Goal: Use online tool/utility: Utilize a website feature to perform a specific function

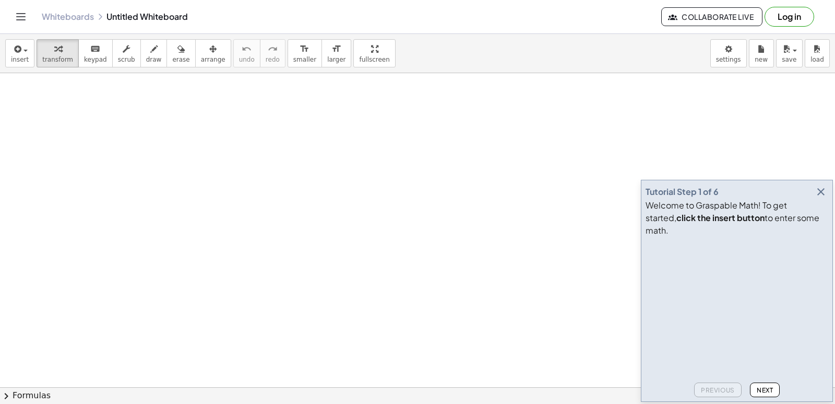
drag, startPoint x: 816, startPoint y: 209, endPoint x: 819, endPoint y: 197, distance: 12.4
click at [814, 199] on button "button" at bounding box center [821, 191] width 15 height 15
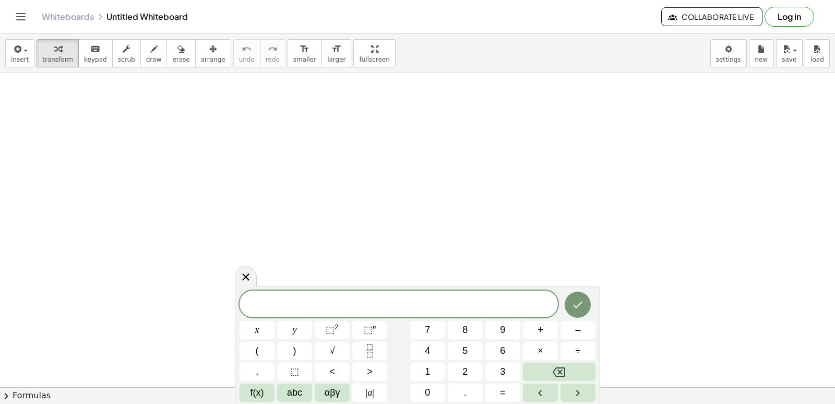
drag, startPoint x: 818, startPoint y: 202, endPoint x: 765, endPoint y: 192, distance: 53.7
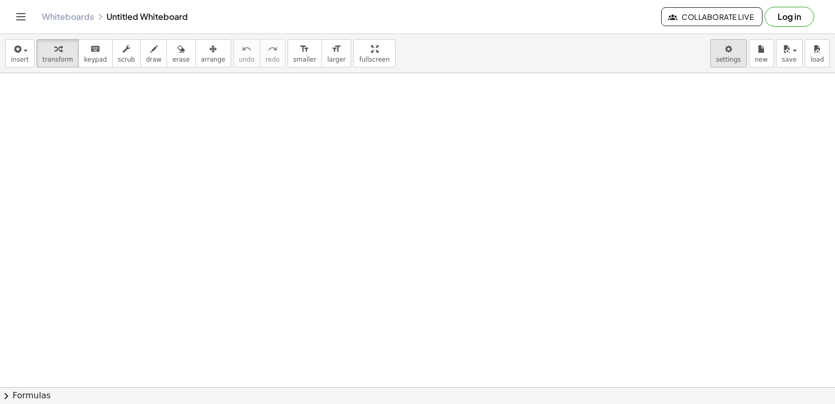
click at [736, 65] on body "Graspable Math Activities Get Started Activity Bank Assigned Work Classes White…" at bounding box center [417, 202] width 835 height 404
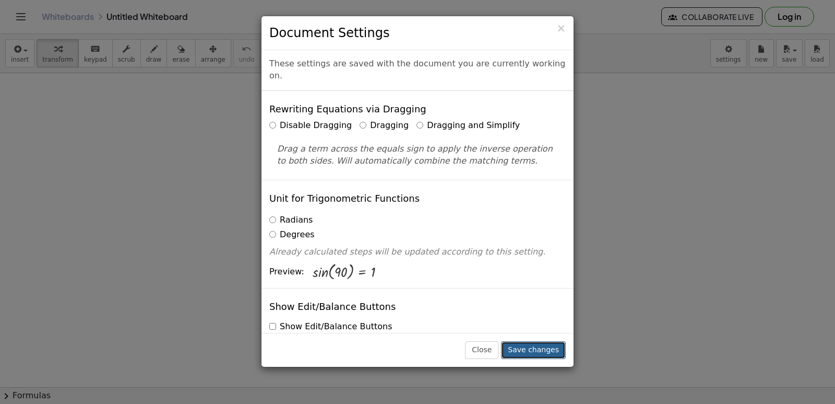
click at [534, 343] on button "Save changes" at bounding box center [533, 350] width 65 height 18
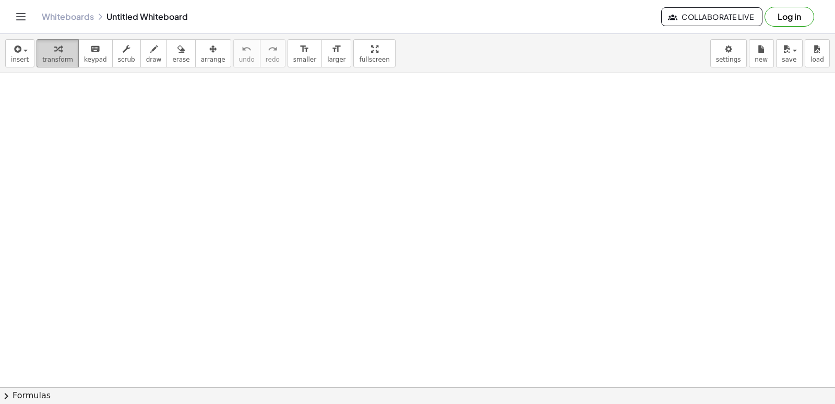
click at [54, 52] on icon "button" at bounding box center [57, 49] width 7 height 13
click at [237, 200] on div at bounding box center [417, 387] width 835 height 628
drag, startPoint x: 381, startPoint y: 263, endPoint x: 375, endPoint y: 273, distance: 11.0
click at [375, 273] on div at bounding box center [417, 387] width 835 height 628
drag, startPoint x: 391, startPoint y: 289, endPoint x: 399, endPoint y: 307, distance: 19.9
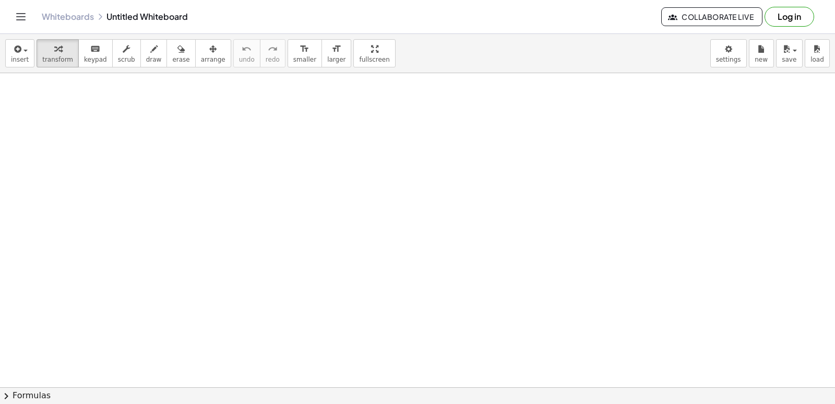
click at [398, 305] on div at bounding box center [417, 387] width 835 height 628
drag, startPoint x: 402, startPoint y: 317, endPoint x: 412, endPoint y: 312, distance: 11.5
click at [408, 325] on div at bounding box center [417, 387] width 835 height 628
drag, startPoint x: 422, startPoint y: 303, endPoint x: 436, endPoint y: 279, distance: 28.6
click at [424, 299] on div at bounding box center [417, 387] width 835 height 628
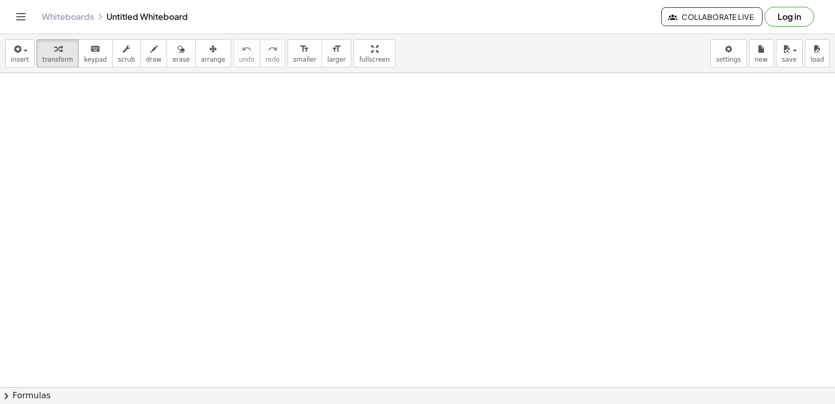
click at [479, 266] on div at bounding box center [417, 387] width 835 height 628
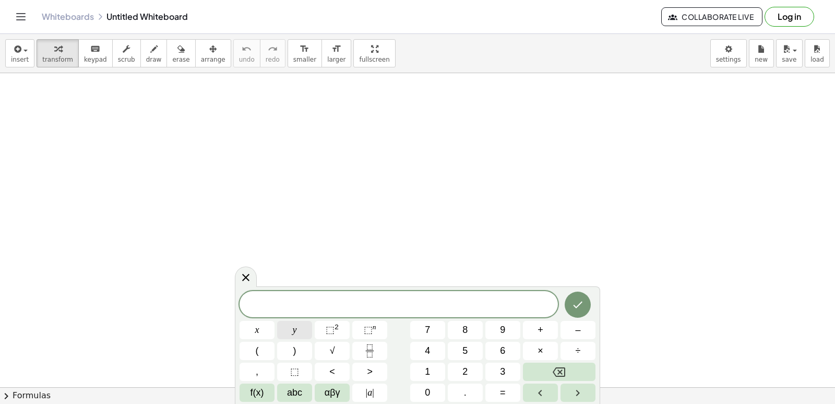
click at [291, 328] on button "y" at bounding box center [294, 330] width 35 height 18
click at [580, 324] on span "–" at bounding box center [577, 330] width 5 height 14
click at [472, 350] on button "5" at bounding box center [465, 350] width 35 height 18
click at [267, 327] on button "x" at bounding box center [257, 330] width 35 height 18
click at [502, 392] on span "=" at bounding box center [503, 392] width 6 height 14
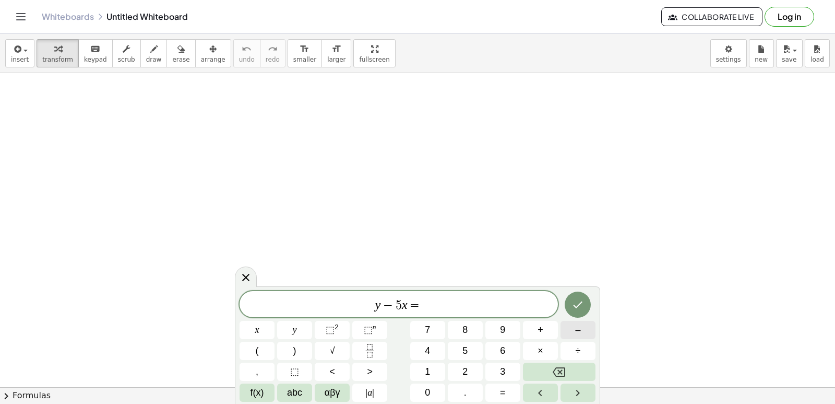
click at [569, 325] on button "–" at bounding box center [578, 330] width 35 height 18
click at [476, 368] on button "2" at bounding box center [465, 371] width 35 height 18
click at [575, 311] on button "Done" at bounding box center [578, 304] width 26 height 26
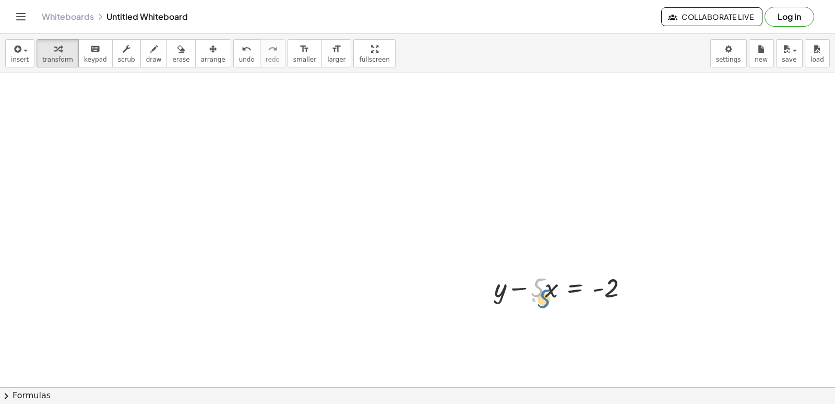
drag, startPoint x: 541, startPoint y: 291, endPoint x: 550, endPoint y: 293, distance: 9.1
click at [549, 301] on div at bounding box center [565, 286] width 153 height 35
drag, startPoint x: 525, startPoint y: 291, endPoint x: 615, endPoint y: 291, distance: 90.3
click at [612, 295] on div at bounding box center [565, 286] width 153 height 35
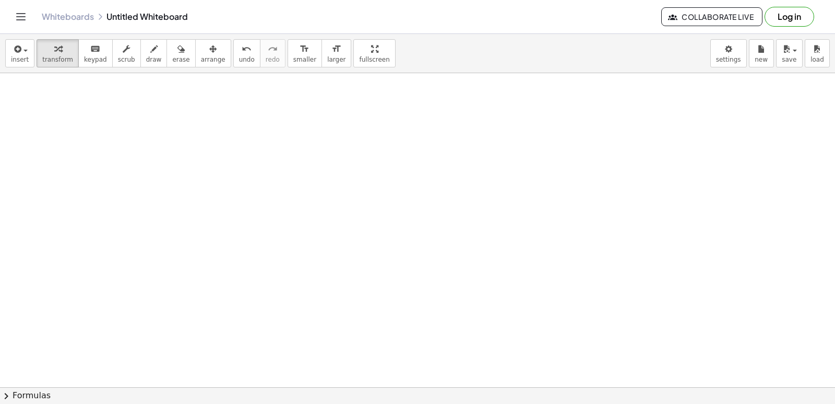
drag, startPoint x: 92, startPoint y: 258, endPoint x: 101, endPoint y: 262, distance: 10.1
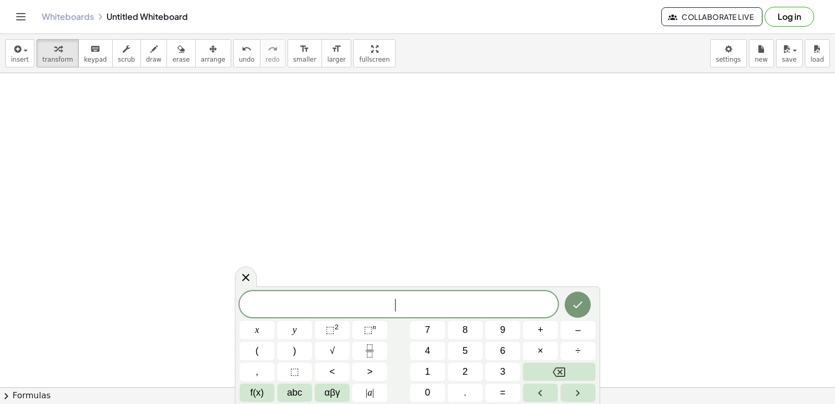
drag, startPoint x: 161, startPoint y: 267, endPoint x: 408, endPoint y: 280, distance: 246.8
click at [487, 366] on button "3" at bounding box center [503, 371] width 35 height 18
click at [288, 327] on button "y" at bounding box center [294, 330] width 35 height 18
click at [541, 330] on span "+" at bounding box center [541, 330] width 6 height 14
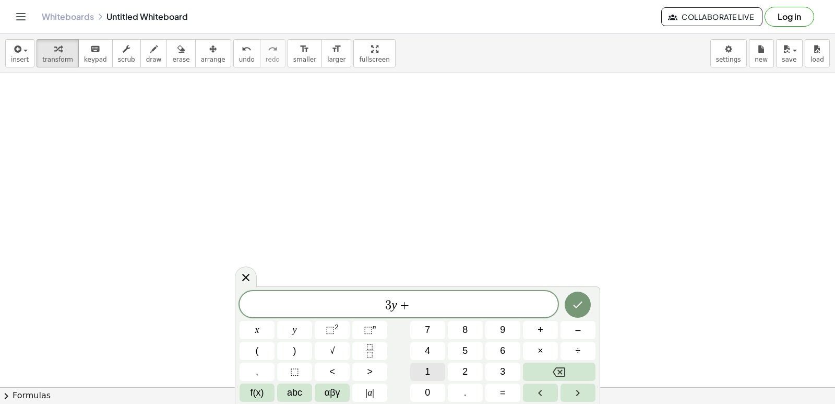
click at [437, 368] on button "1" at bounding box center [427, 371] width 35 height 18
click at [487, 378] on button "3" at bounding box center [503, 371] width 35 height 18
click at [564, 373] on icon "Backspace" at bounding box center [559, 371] width 13 height 13
click at [467, 372] on span "2" at bounding box center [465, 371] width 5 height 14
click at [245, 330] on button "x" at bounding box center [257, 330] width 35 height 18
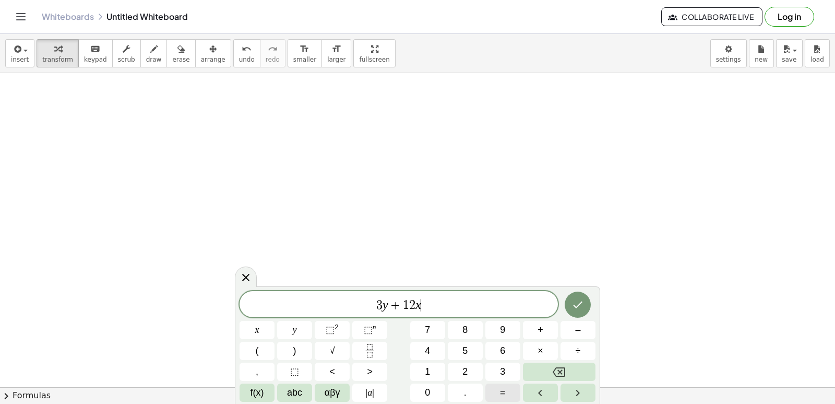
click at [505, 395] on span "=" at bounding box center [503, 392] width 6 height 14
click at [430, 371] on button "1" at bounding box center [427, 371] width 35 height 18
click at [452, 347] on button "5" at bounding box center [465, 350] width 35 height 18
click at [585, 297] on button "Done" at bounding box center [578, 304] width 26 height 26
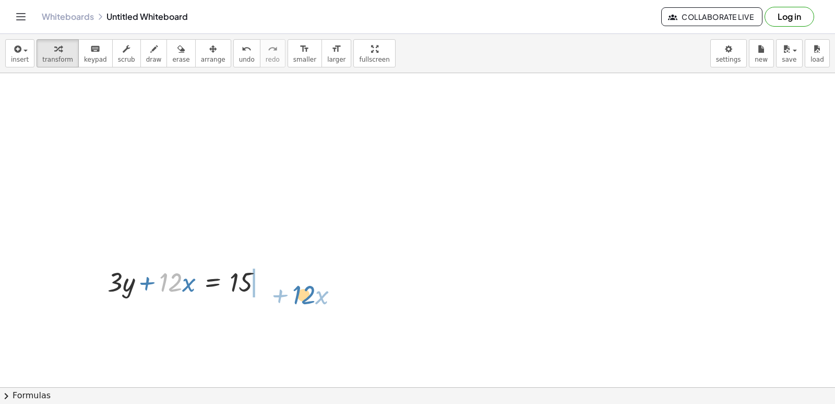
drag, startPoint x: 167, startPoint y: 278, endPoint x: 302, endPoint y: 289, distance: 135.7
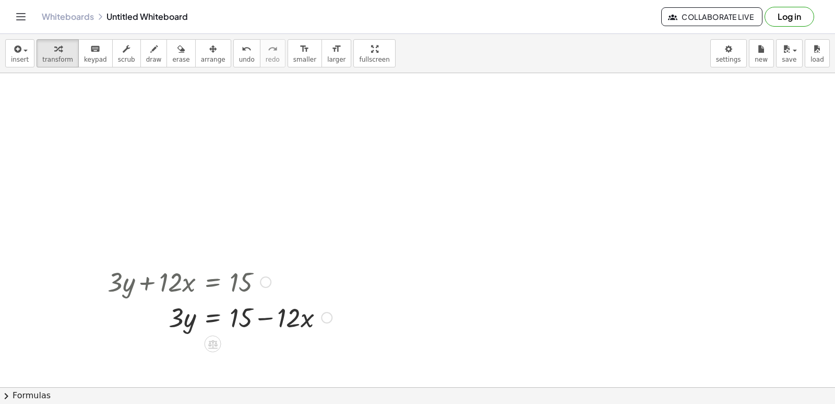
click at [235, 311] on div at bounding box center [219, 316] width 235 height 35
click at [192, 314] on div at bounding box center [219, 316] width 235 height 35
drag, startPoint x: 254, startPoint y: 310, endPoint x: 302, endPoint y: 320, distance: 49.0
click at [257, 310] on div at bounding box center [219, 316] width 235 height 35
click at [302, 320] on div at bounding box center [219, 316] width 235 height 35
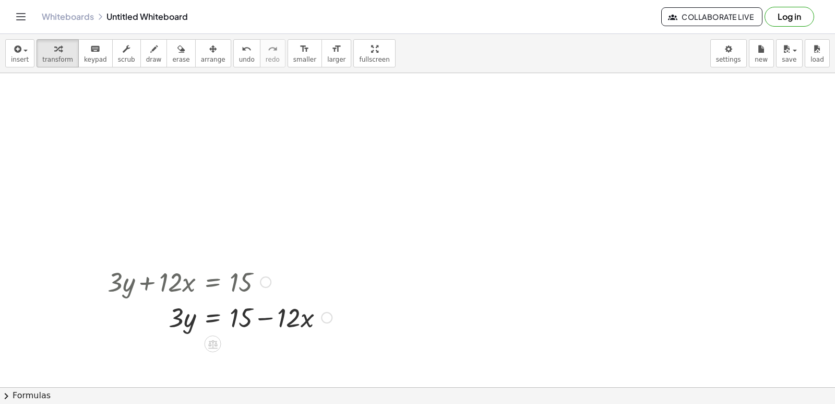
click at [268, 317] on div at bounding box center [219, 316] width 235 height 35
drag, startPoint x: 162, startPoint y: 316, endPoint x: 252, endPoint y: 324, distance: 90.6
click at [256, 324] on div at bounding box center [219, 316] width 235 height 35
drag, startPoint x: 274, startPoint y: 371, endPoint x: 273, endPoint y: 357, distance: 14.1
click at [273, 357] on div at bounding box center [219, 360] width 235 height 52
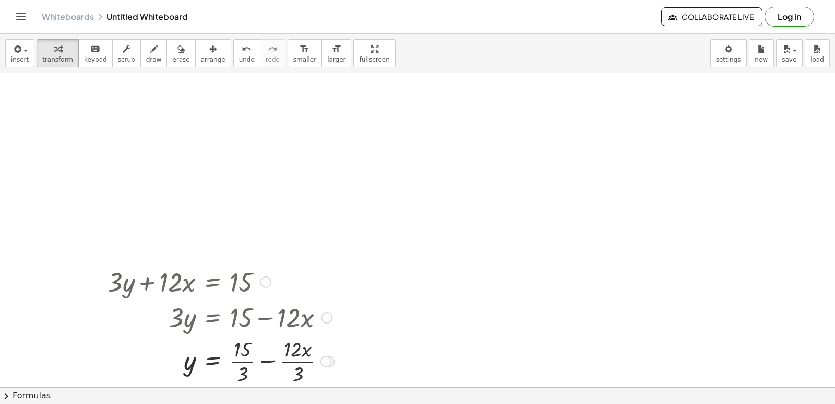
click at [273, 356] on div at bounding box center [220, 360] width 237 height 52
click at [258, 356] on div at bounding box center [219, 360] width 235 height 52
click at [270, 360] on div at bounding box center [219, 360] width 235 height 52
drag, startPoint x: 267, startPoint y: 369, endPoint x: 252, endPoint y: 340, distance: 32.5
click at [252, 340] on div at bounding box center [219, 360] width 235 height 52
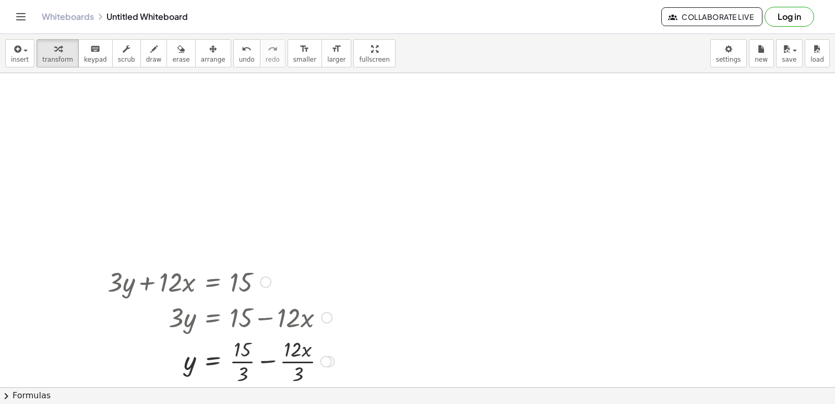
drag, startPoint x: 242, startPoint y: 352, endPoint x: 298, endPoint y: 371, distance: 59.4
click at [297, 377] on div at bounding box center [220, 360] width 237 height 52
click at [274, 356] on div at bounding box center [220, 360] width 237 height 52
click at [259, 353] on div at bounding box center [219, 360] width 235 height 52
drag, startPoint x: 267, startPoint y: 370, endPoint x: 264, endPoint y: 344, distance: 26.3
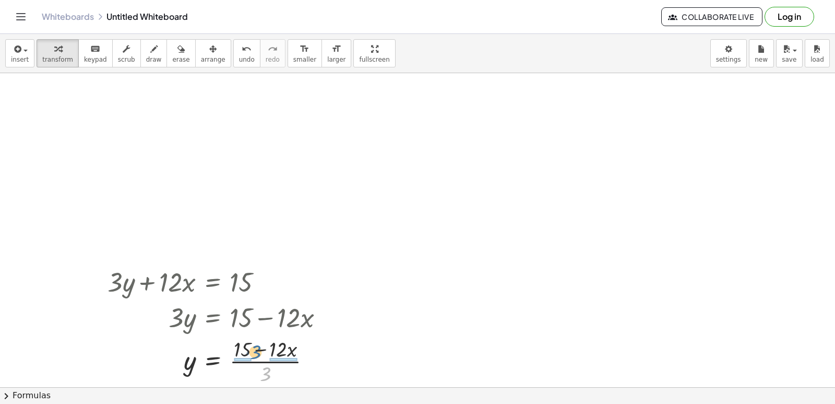
click at [257, 349] on div at bounding box center [219, 360] width 235 height 52
click at [190, 353] on div at bounding box center [220, 360] width 237 height 52
drag, startPoint x: 216, startPoint y: 370, endPoint x: 219, endPoint y: 364, distance: 7.0
click at [216, 371] on div at bounding box center [220, 360] width 237 height 52
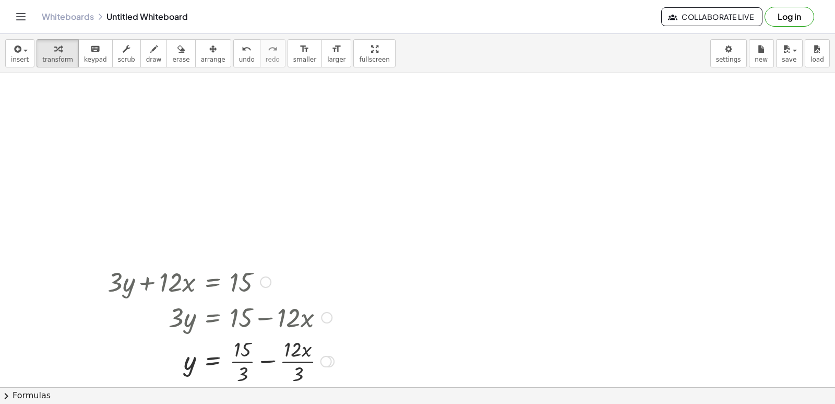
click at [295, 350] on div at bounding box center [220, 360] width 237 height 52
click at [293, 351] on div at bounding box center [220, 360] width 237 height 52
click at [303, 369] on div at bounding box center [220, 360] width 237 height 52
click at [252, 363] on div at bounding box center [219, 360] width 235 height 52
click at [249, 364] on div at bounding box center [219, 359] width 235 height 35
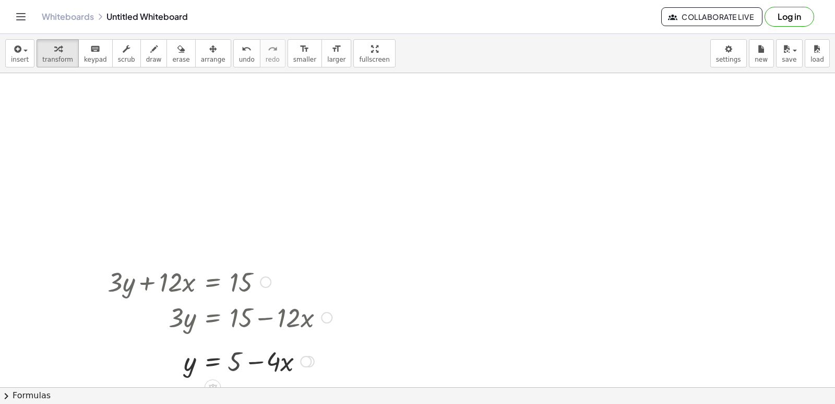
click at [250, 364] on div at bounding box center [219, 359] width 235 height 35
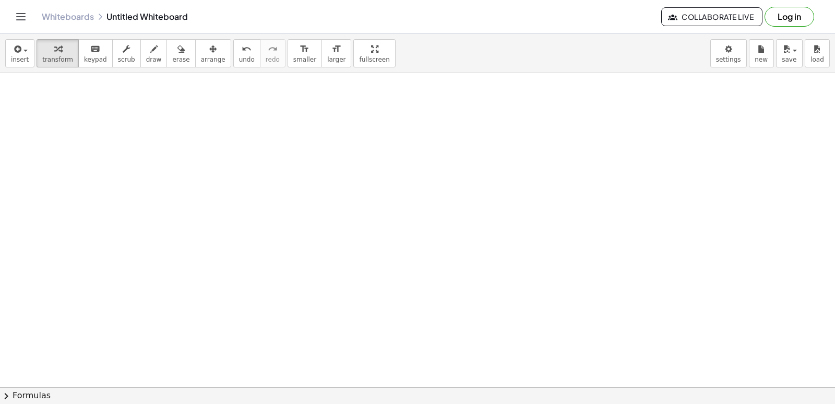
scroll to position [941, 0]
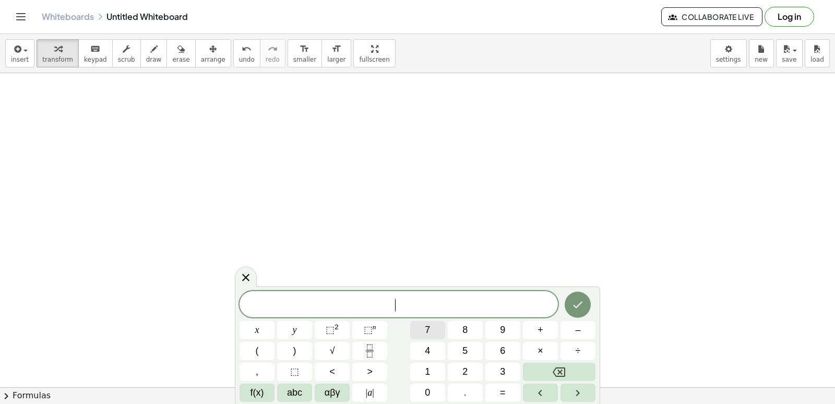
click at [433, 325] on button "7" at bounding box center [427, 330] width 35 height 18
click at [300, 325] on button "y" at bounding box center [294, 330] width 35 height 18
click at [579, 330] on span "–" at bounding box center [577, 330] width 5 height 14
click at [468, 361] on div "7 y − x y ⬚ 2 ⬚ n 7 8 9 + – ( ) √ 4 5 6 × ÷ , ⬚ < > 1 2 3 f(x) abc αβγ | a | 0 …" at bounding box center [418, 346] width 356 height 111
click at [470, 373] on button "2" at bounding box center [465, 371] width 35 height 18
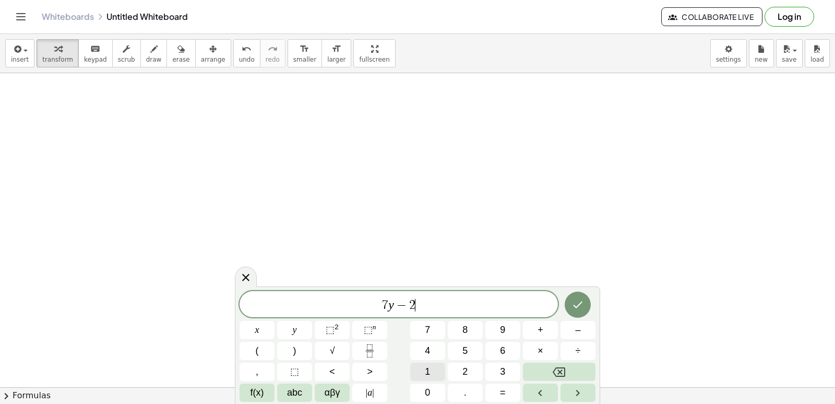
click at [436, 363] on button "1" at bounding box center [427, 371] width 35 height 18
click at [282, 331] on div "7 y − 2 1 ​ x y ⬚ 2 ⬚ n 7 8 9 + – ( ) √ 4 5 6 × ÷ , ⬚ < > 1 2 3 f(x) abc αβγ | …" at bounding box center [418, 346] width 356 height 111
click at [506, 388] on button "=" at bounding box center [503, 392] width 35 height 18
click at [424, 319] on div "7 y − 2 1 = ​ x y ⬚ 2 ⬚ n 7 8 9 + – ( ) √ 4 5 6 × ÷ , ⬚ < > 1 2 3 f(x) abc αβγ …" at bounding box center [418, 346] width 356 height 111
click at [429, 334] on span "7" at bounding box center [427, 330] width 5 height 14
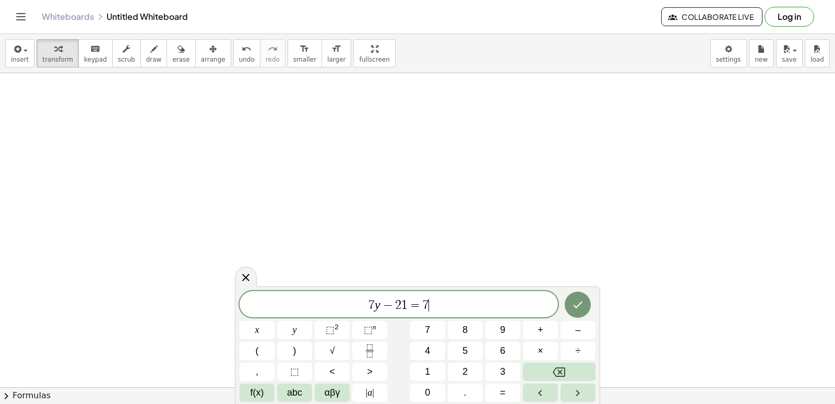
click at [406, 307] on span "1" at bounding box center [404, 305] width 6 height 13
click at [256, 324] on button "x" at bounding box center [257, 330] width 35 height 18
click at [571, 304] on button "Done" at bounding box center [578, 304] width 26 height 26
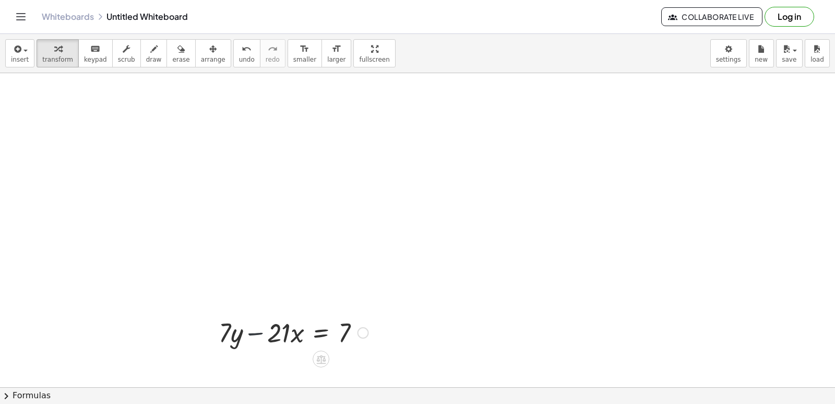
click at [246, 341] on div at bounding box center [294, 331] width 160 height 35
drag, startPoint x: 315, startPoint y: 332, endPoint x: 321, endPoint y: 331, distance: 5.2
click at [316, 331] on div at bounding box center [294, 331] width 160 height 35
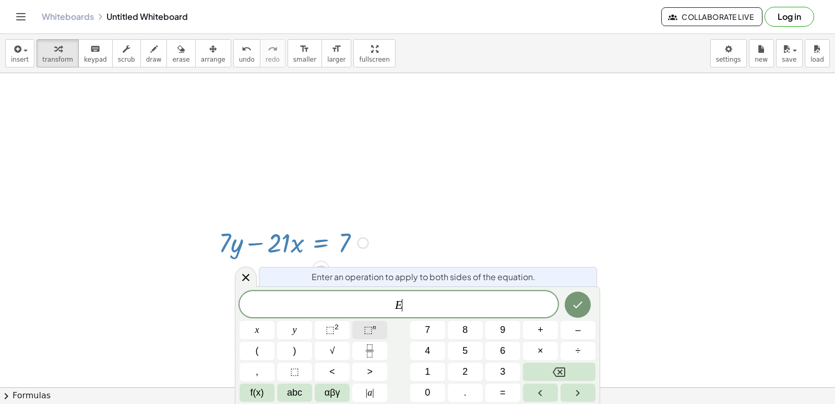
scroll to position [1033, 0]
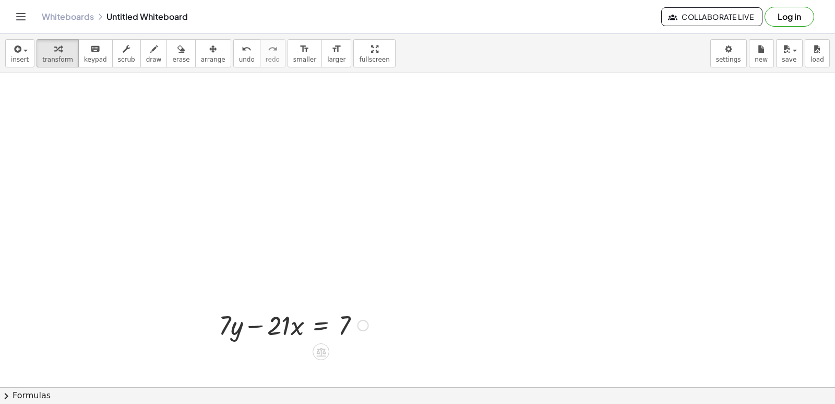
scroll to position [941, 0]
drag, startPoint x: 273, startPoint y: 324, endPoint x: 401, endPoint y: 324, distance: 127.9
drag, startPoint x: 285, startPoint y: 334, endPoint x: 361, endPoint y: 334, distance: 76.7
click at [361, 334] on div at bounding box center [294, 331] width 160 height 35
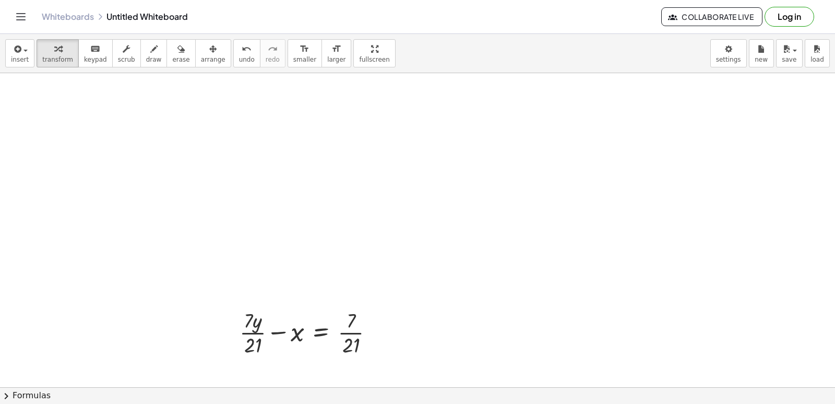
drag, startPoint x: 284, startPoint y: 296, endPoint x: 291, endPoint y: 292, distance: 8.0
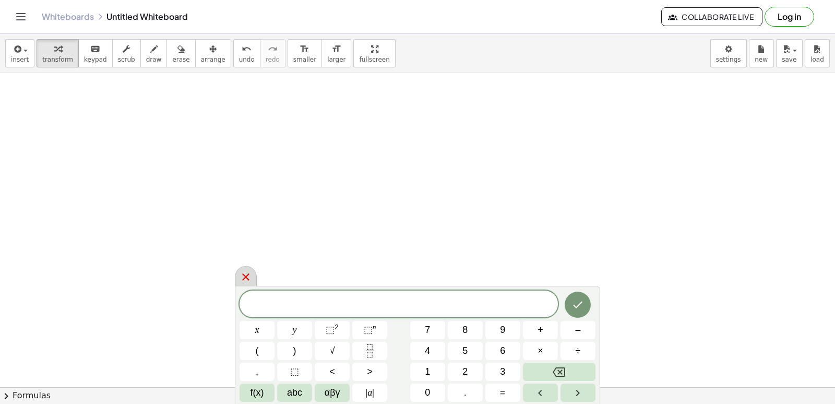
click at [239, 271] on div at bounding box center [246, 276] width 22 height 20
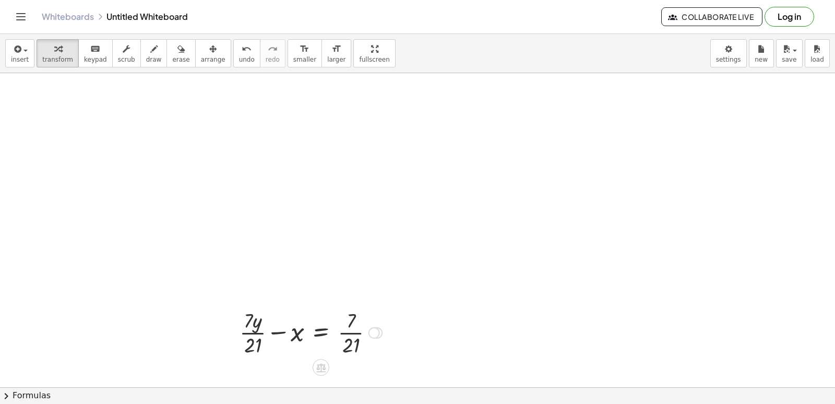
click at [288, 336] on div at bounding box center [310, 331] width 153 height 52
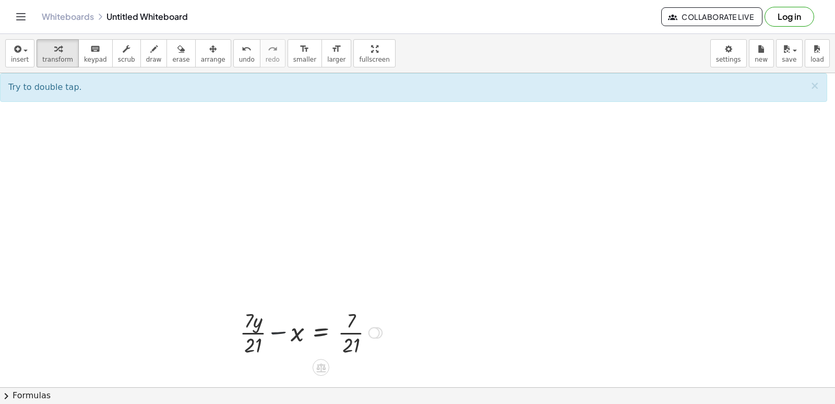
click at [269, 326] on div at bounding box center [310, 331] width 153 height 52
click at [255, 324] on div at bounding box center [310, 331] width 153 height 52
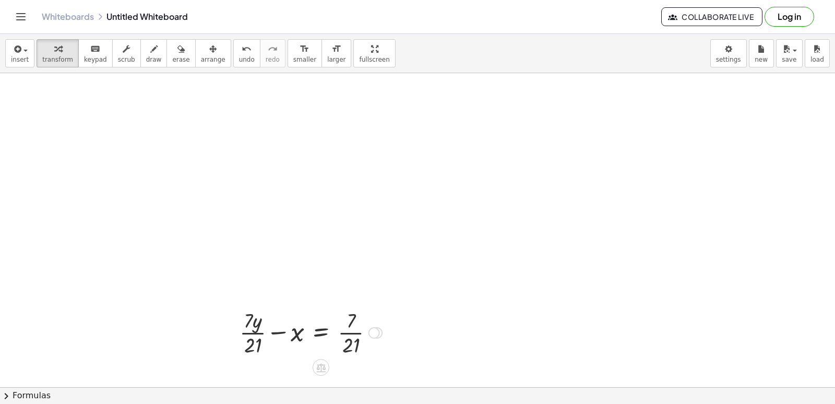
drag, startPoint x: 255, startPoint y: 333, endPoint x: 259, endPoint y: 340, distance: 8.9
click at [255, 337] on div at bounding box center [310, 331] width 153 height 52
click at [247, 342] on div at bounding box center [310, 331] width 153 height 52
click at [357, 344] on div at bounding box center [315, 331] width 146 height 52
click at [254, 341] on div at bounding box center [312, 331] width 140 height 52
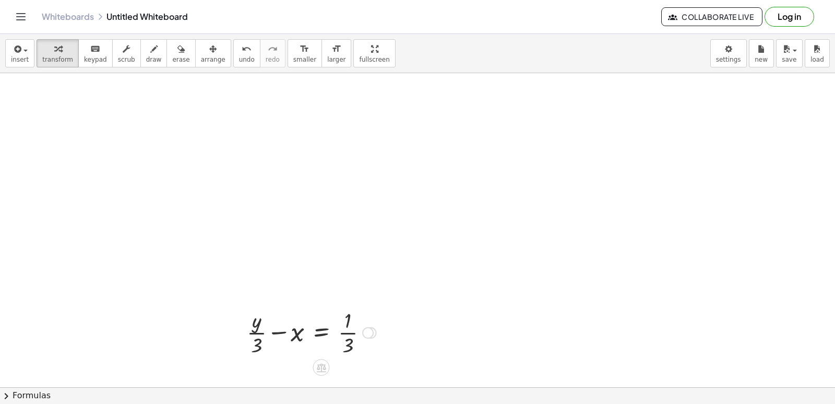
click at [256, 337] on div at bounding box center [312, 331] width 140 height 52
click at [301, 333] on div at bounding box center [312, 331] width 140 height 52
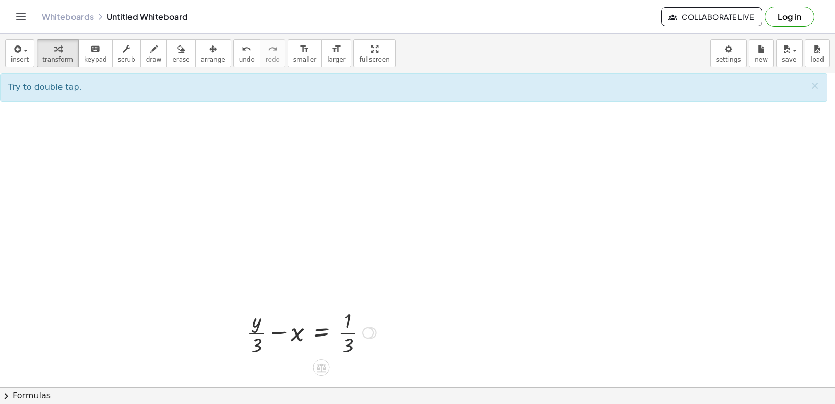
click at [347, 344] on div at bounding box center [312, 331] width 140 height 52
click at [347, 343] on div at bounding box center [312, 331] width 140 height 52
click at [302, 328] on div at bounding box center [312, 331] width 140 height 52
click at [317, 334] on div at bounding box center [312, 331] width 140 height 52
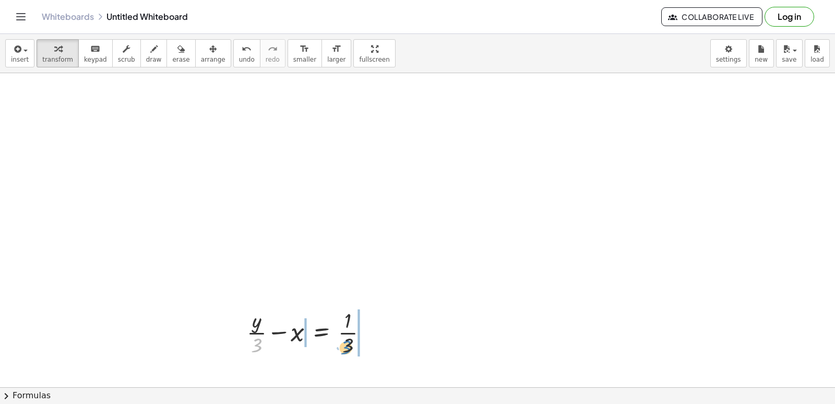
drag, startPoint x: 248, startPoint y: 340, endPoint x: 341, endPoint y: 333, distance: 92.7
click at [344, 338] on div at bounding box center [312, 331] width 140 height 52
click at [345, 327] on div at bounding box center [318, 331] width 168 height 52
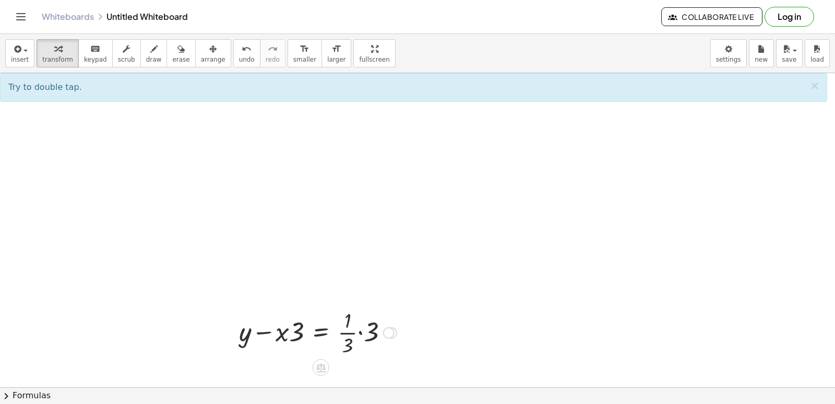
click at [336, 327] on div at bounding box center [318, 331] width 168 height 52
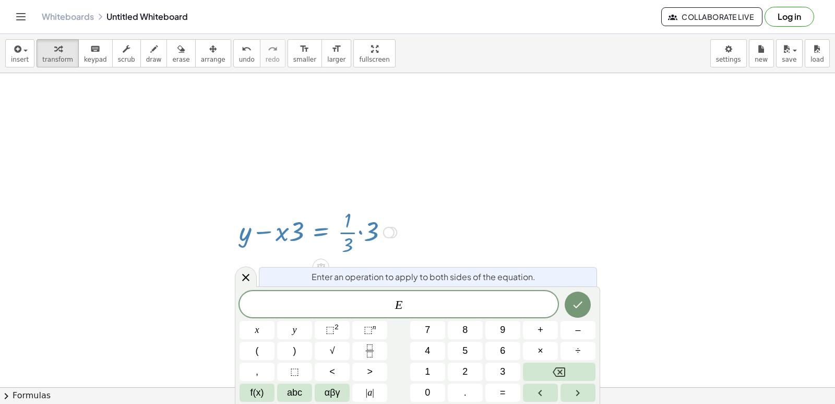
drag, startPoint x: 478, startPoint y: 237, endPoint x: 465, endPoint y: 233, distance: 13.6
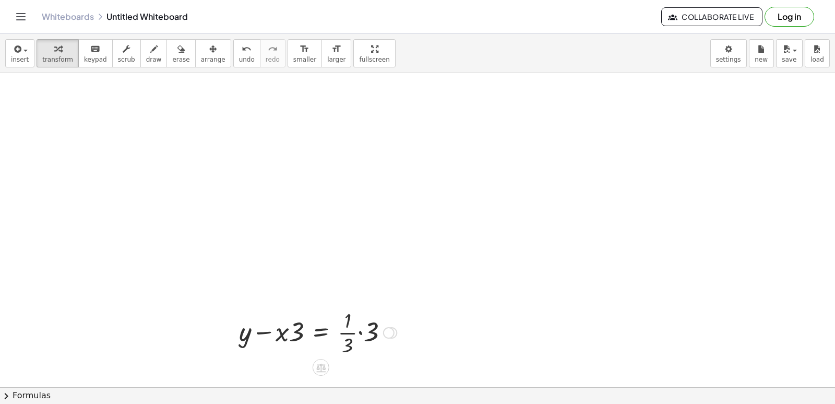
drag, startPoint x: 453, startPoint y: 233, endPoint x: 425, endPoint y: 233, distance: 28.2
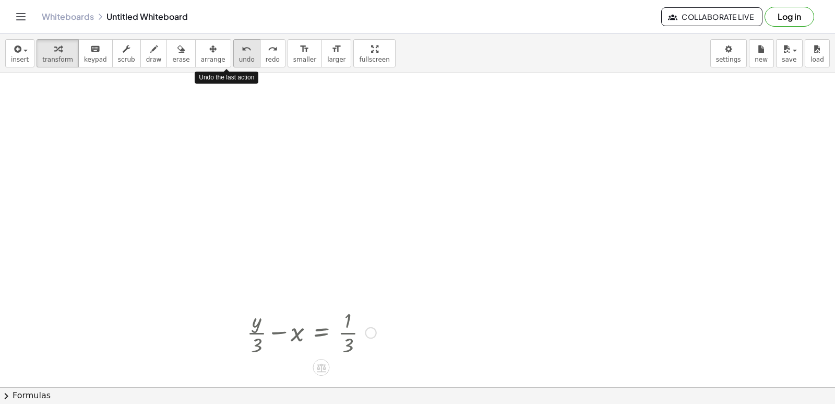
click at [239, 57] on span "undo" at bounding box center [247, 59] width 16 height 7
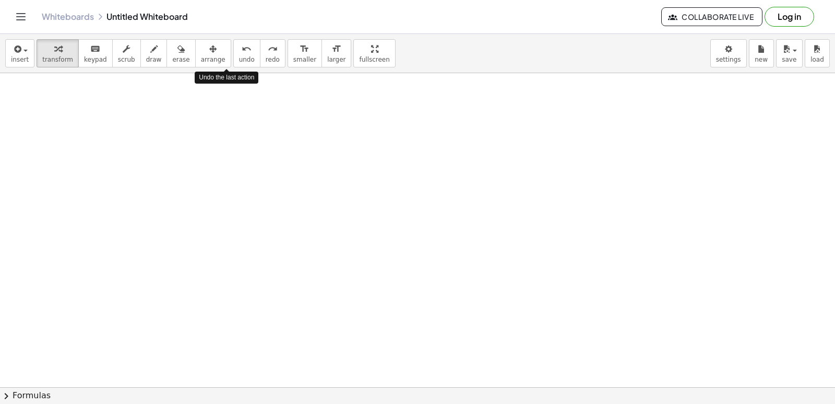
drag, startPoint x: 223, startPoint y: 57, endPoint x: 223, endPoint y: 68, distance: 11.0
click at [223, 67] on div "insert select one: Math Expression Function Text Youtube Video Graphing Geometr…" at bounding box center [417, 53] width 835 height 39
click at [239, 60] on span "undo" at bounding box center [247, 59] width 16 height 7
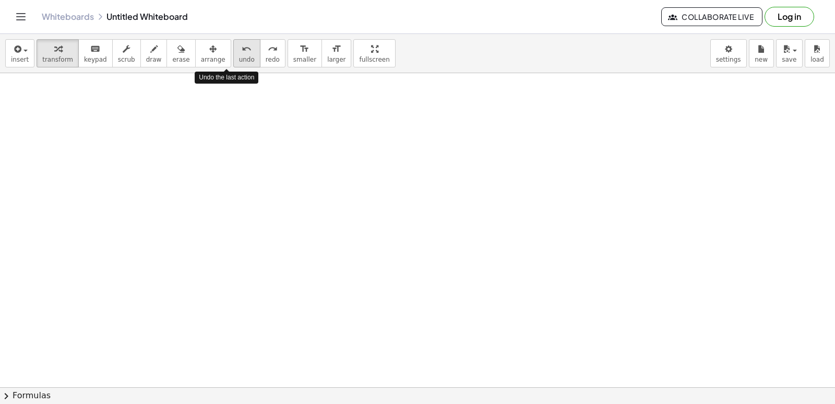
click at [239, 60] on span "undo" at bounding box center [247, 59] width 16 height 7
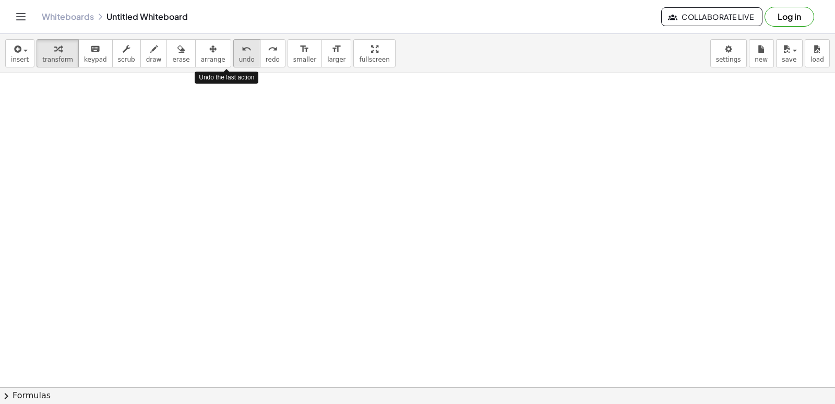
click at [239, 60] on span "undo" at bounding box center [247, 59] width 16 height 7
drag, startPoint x: 222, startPoint y: 104, endPoint x: 215, endPoint y: 112, distance: 10.7
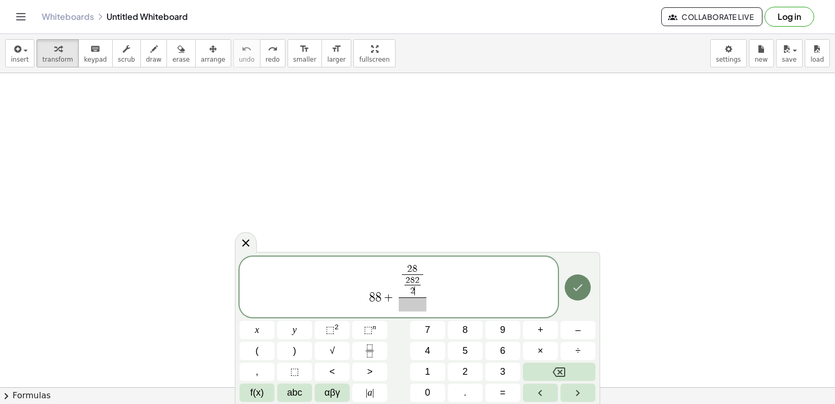
click at [584, 279] on button "Done" at bounding box center [578, 287] width 26 height 26
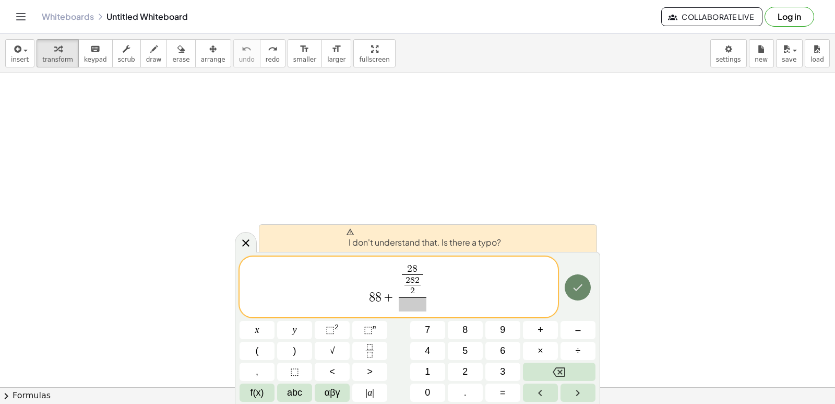
click at [578, 283] on button "Done" at bounding box center [578, 287] width 26 height 26
click at [570, 369] on button "Backspace" at bounding box center [559, 371] width 73 height 18
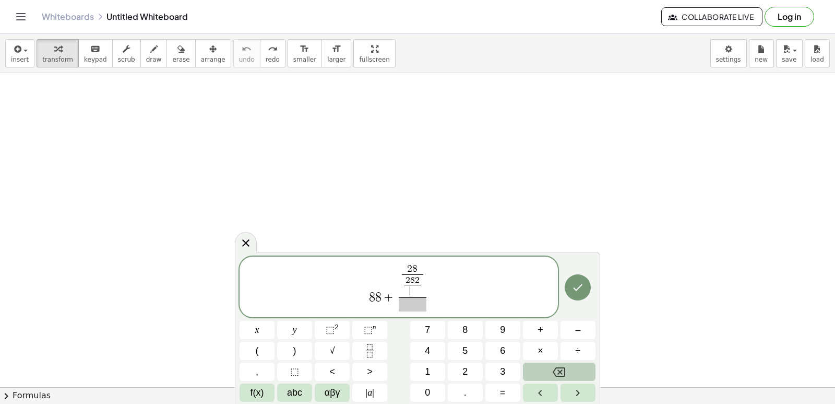
click at [571, 366] on button "Backspace" at bounding box center [559, 371] width 73 height 18
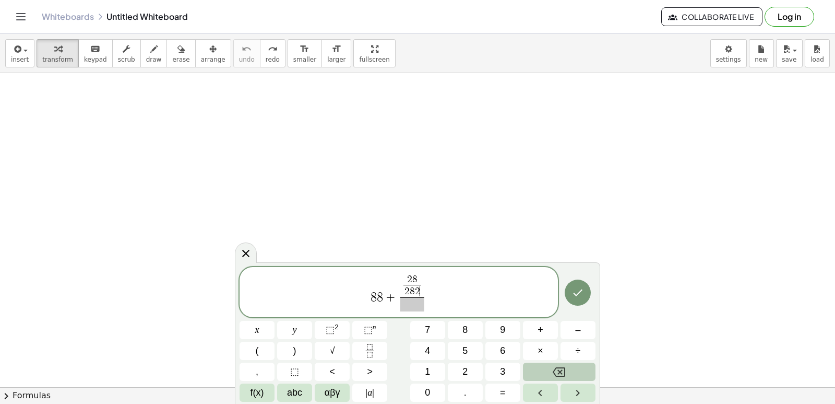
click at [571, 366] on button "Backspace" at bounding box center [559, 371] width 73 height 18
click at [571, 363] on button "Backspace" at bounding box center [559, 371] width 73 height 18
click at [275, 321] on div at bounding box center [257, 330] width 35 height 18
click at [586, 292] on button "Done" at bounding box center [578, 292] width 26 height 26
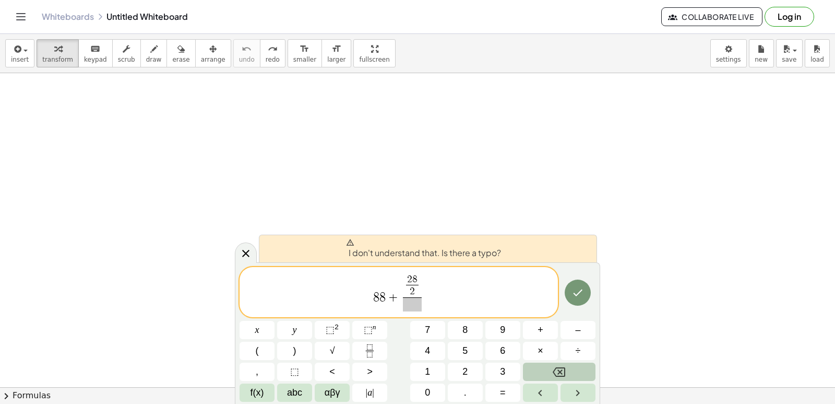
click at [586, 369] on button "Backspace" at bounding box center [559, 371] width 73 height 18
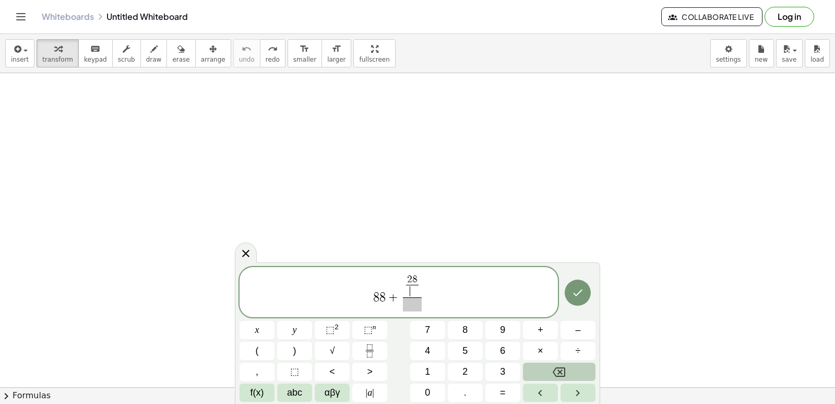
click at [586, 369] on button "Backspace" at bounding box center [559, 371] width 73 height 18
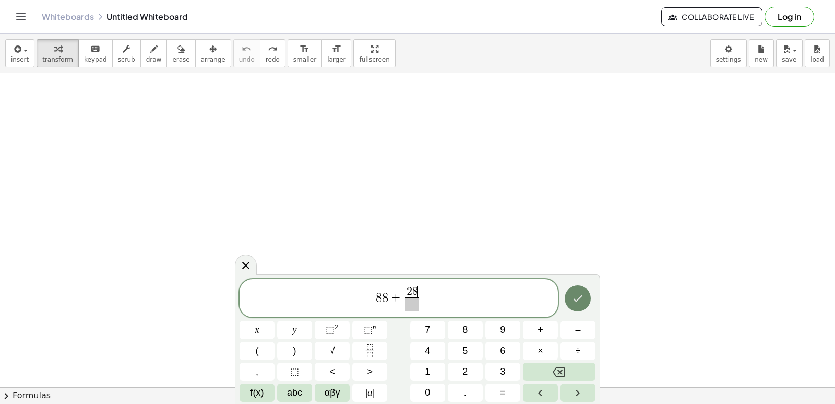
click at [585, 300] on button "Done" at bounding box center [578, 298] width 26 height 26
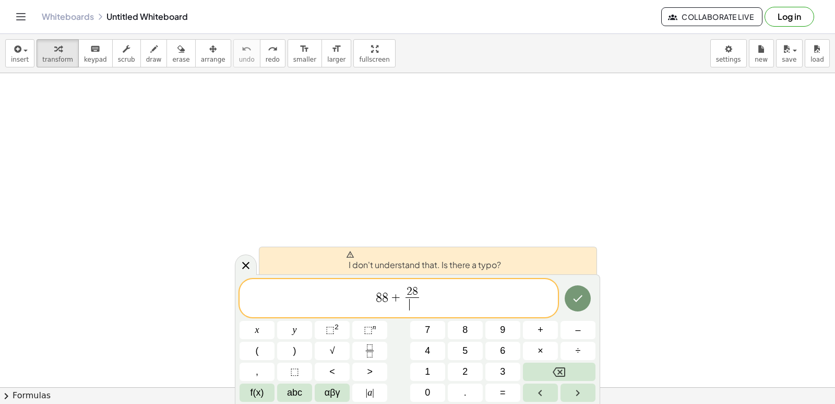
click at [407, 310] on span "​" at bounding box center [413, 304] width 14 height 14
click at [432, 323] on button "7" at bounding box center [427, 330] width 35 height 18
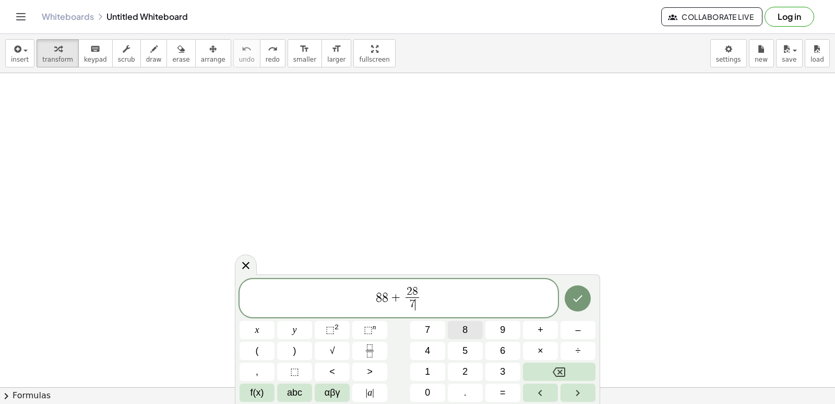
click at [458, 322] on button "8" at bounding box center [465, 330] width 35 height 18
click at [582, 301] on icon "Done" at bounding box center [578, 298] width 13 height 13
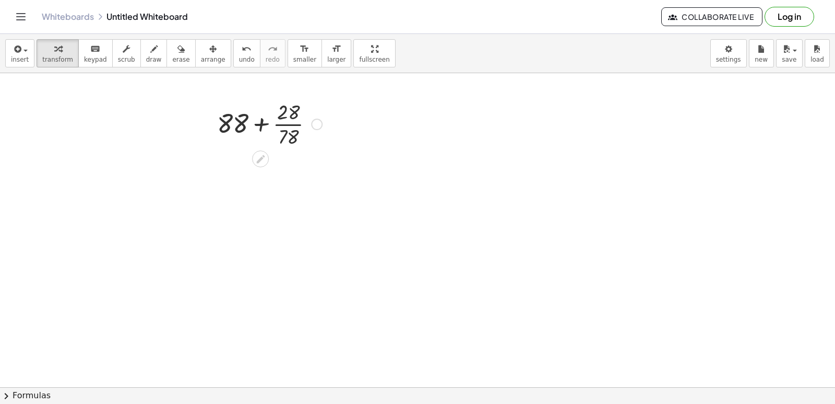
click at [262, 122] on div at bounding box center [269, 123] width 115 height 52
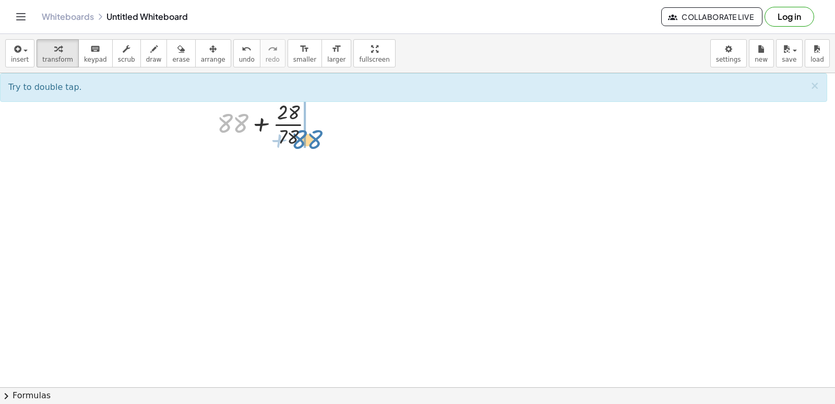
drag, startPoint x: 231, startPoint y: 122, endPoint x: 301, endPoint y: 137, distance: 72.0
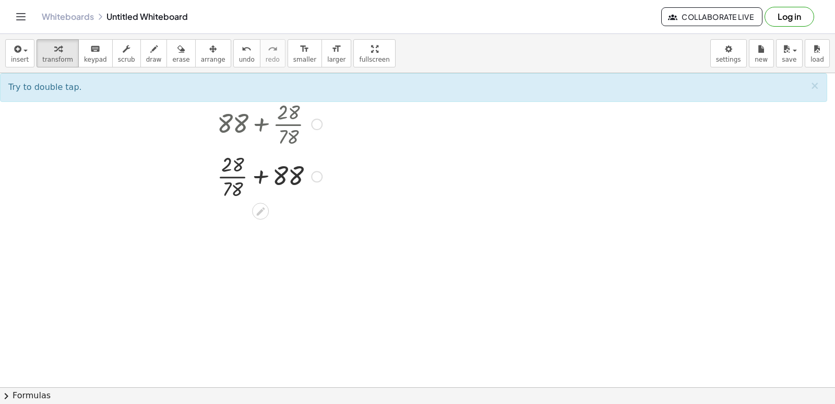
click at [267, 170] on div at bounding box center [269, 175] width 115 height 52
drag, startPoint x: 300, startPoint y: 182, endPoint x: 239, endPoint y: 168, distance: 62.7
click at [273, 173] on div at bounding box center [269, 175] width 115 height 52
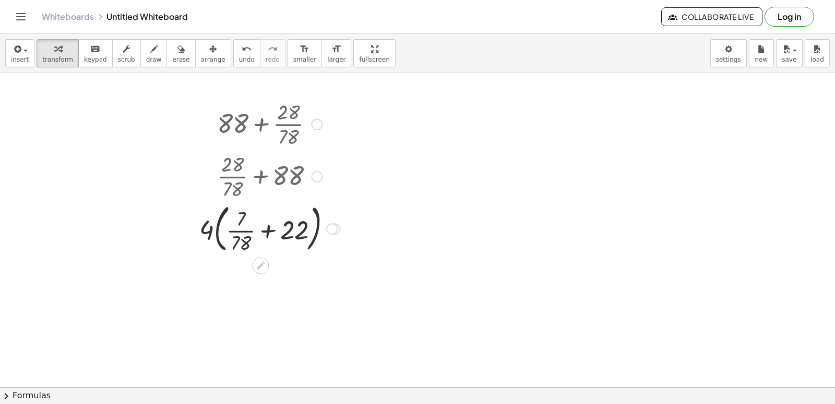
click at [236, 217] on div at bounding box center [269, 228] width 151 height 56
click at [236, 241] on div at bounding box center [269, 228] width 151 height 56
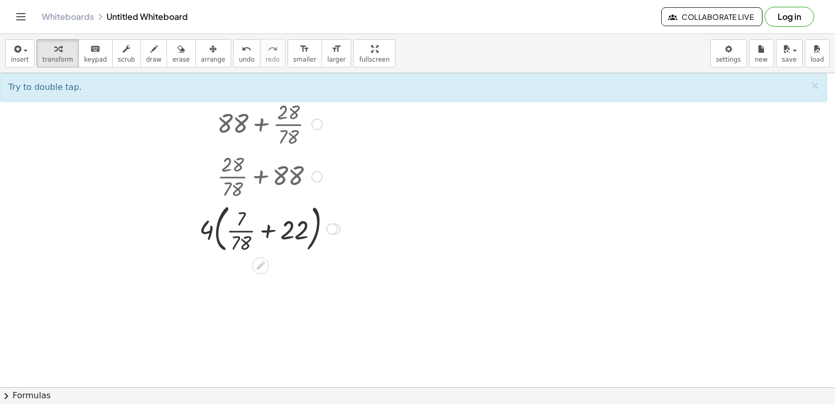
click at [238, 239] on div at bounding box center [269, 228] width 151 height 56
click at [238, 234] on div at bounding box center [269, 228] width 151 height 56
click at [264, 229] on div at bounding box center [269, 228] width 151 height 56
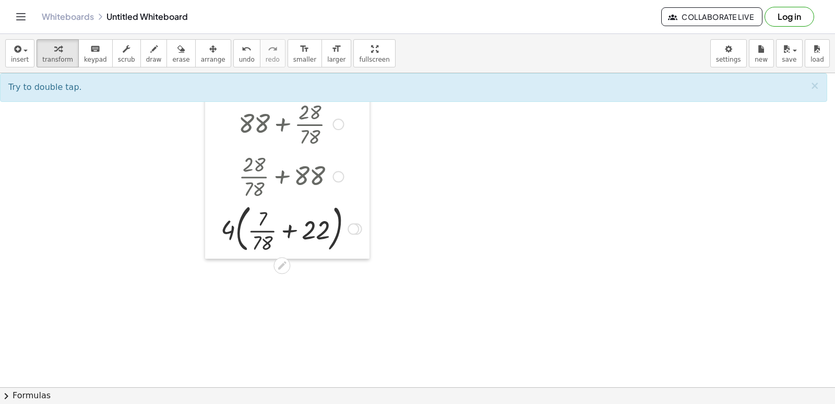
drag, startPoint x: 198, startPoint y: 227, endPoint x: 219, endPoint y: 227, distance: 20.9
click at [219, 227] on div at bounding box center [213, 176] width 16 height 164
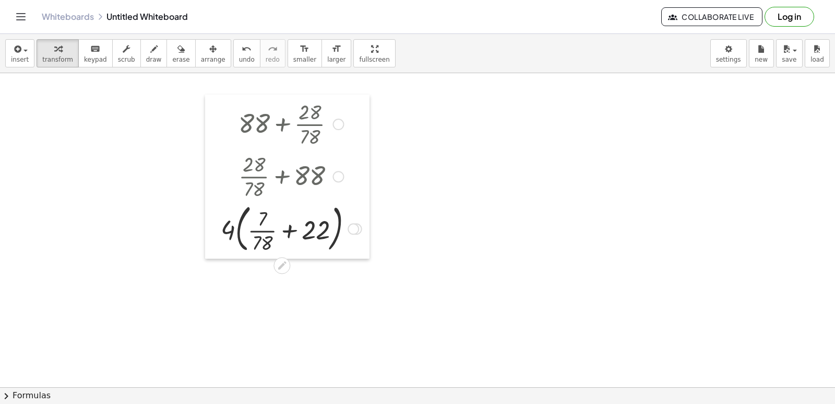
drag, startPoint x: 219, startPoint y: 224, endPoint x: 207, endPoint y: 225, distance: 12.0
click at [218, 224] on div at bounding box center [213, 176] width 16 height 164
drag, startPoint x: 220, startPoint y: 228, endPoint x: 257, endPoint y: 219, distance: 38.2
click at [257, 221] on div at bounding box center [290, 228] width 151 height 56
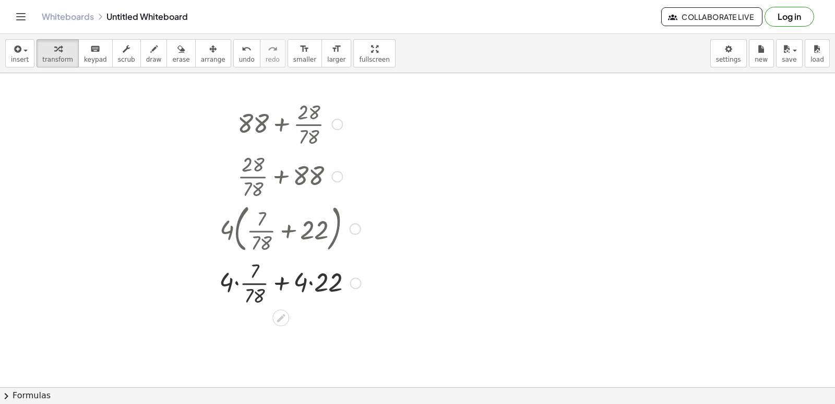
click at [282, 283] on div at bounding box center [290, 282] width 152 height 52
click at [251, 290] on div at bounding box center [290, 282] width 152 height 52
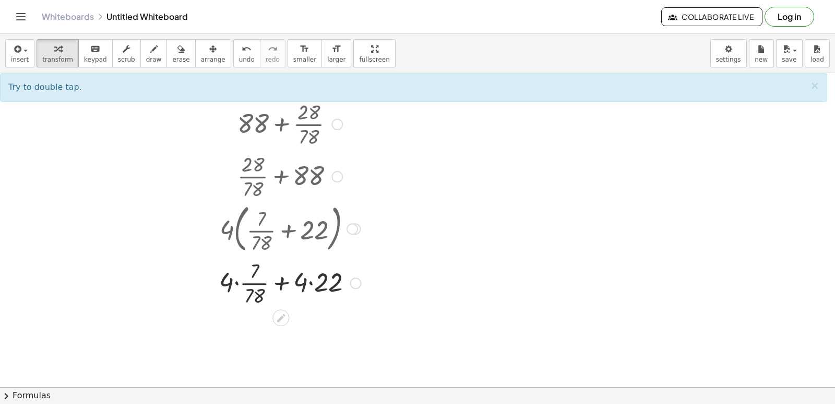
click at [255, 271] on div at bounding box center [290, 282] width 152 height 52
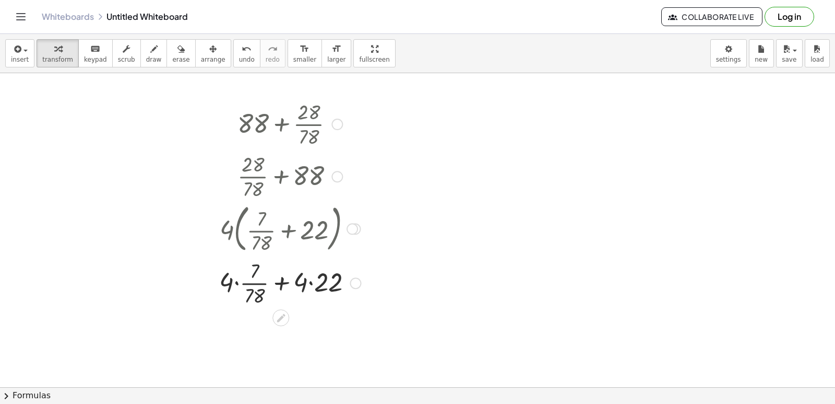
drag, startPoint x: 296, startPoint y: 286, endPoint x: 304, endPoint y: 285, distance: 8.4
click at [298, 286] on div at bounding box center [290, 282] width 152 height 52
click at [312, 282] on div at bounding box center [290, 282] width 152 height 52
click at [291, 335] on div at bounding box center [290, 334] width 152 height 52
click at [257, 327] on div at bounding box center [290, 334] width 152 height 52
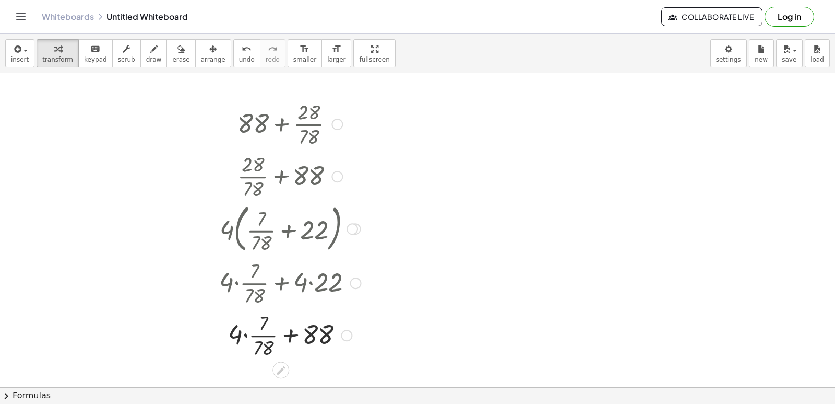
click at [246, 329] on div at bounding box center [290, 334] width 152 height 52
click at [254, 322] on div at bounding box center [290, 334] width 152 height 52
click at [279, 332] on div at bounding box center [290, 334] width 152 height 52
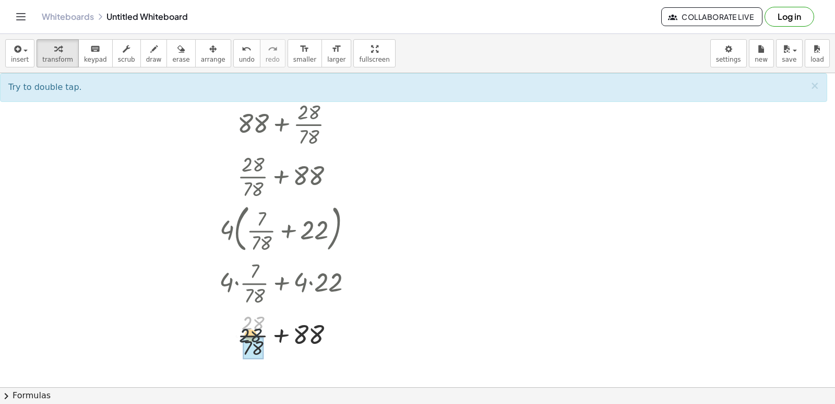
drag, startPoint x: 254, startPoint y: 329, endPoint x: 251, endPoint y: 342, distance: 12.9
drag, startPoint x: 258, startPoint y: 324, endPoint x: 258, endPoint y: 348, distance: 23.5
click at [258, 348] on div at bounding box center [290, 334] width 152 height 52
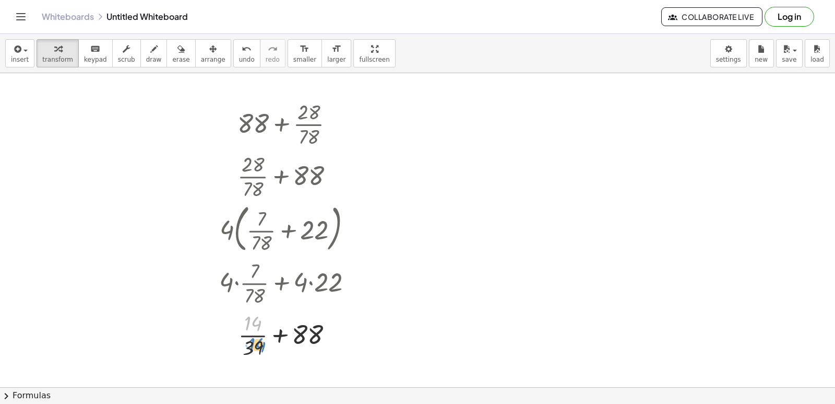
click at [262, 341] on div at bounding box center [290, 334] width 152 height 52
drag, startPoint x: 279, startPoint y: 329, endPoint x: 288, endPoint y: 329, distance: 8.9
click at [280, 329] on div at bounding box center [290, 334] width 152 height 52
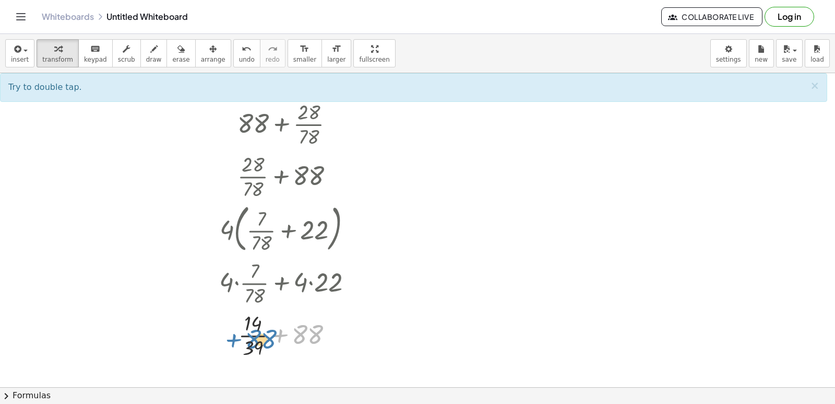
drag, startPoint x: 306, startPoint y: 333, endPoint x: 259, endPoint y: 341, distance: 47.2
click at [259, 341] on div at bounding box center [290, 334] width 152 height 52
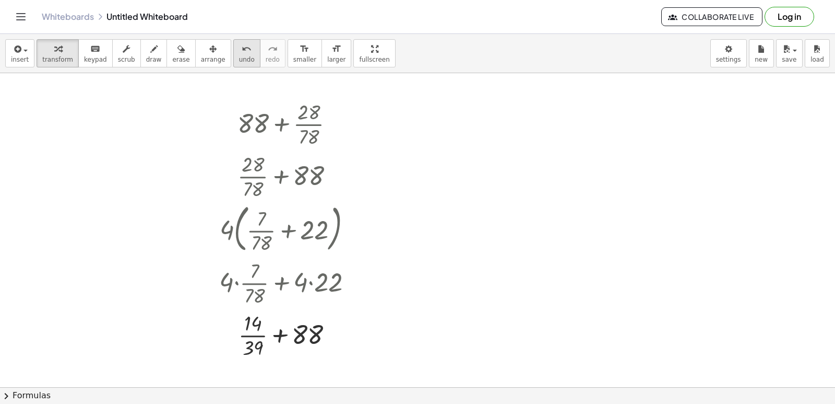
click at [239, 43] on div "undo" at bounding box center [247, 48] width 16 height 13
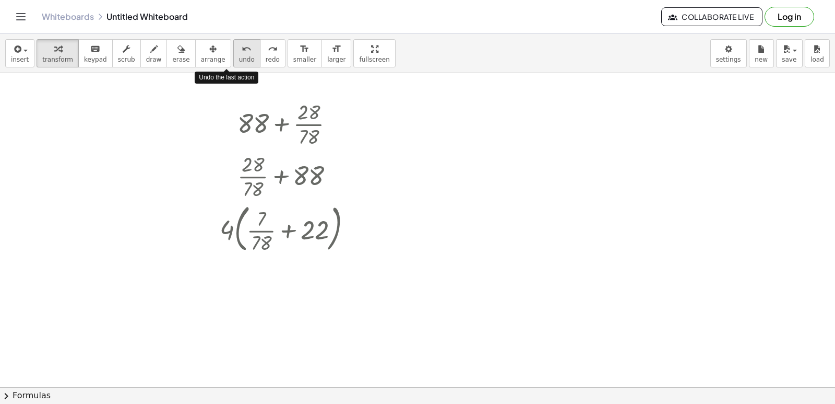
click at [239, 43] on div "undo" at bounding box center [247, 48] width 16 height 13
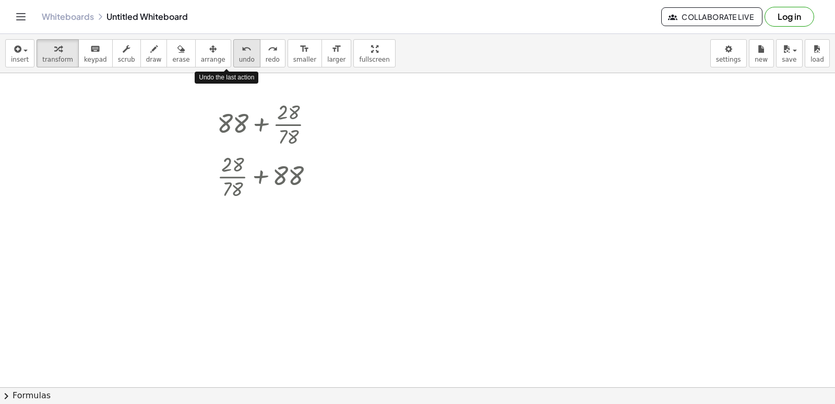
click at [239, 43] on div "undo" at bounding box center [247, 48] width 16 height 13
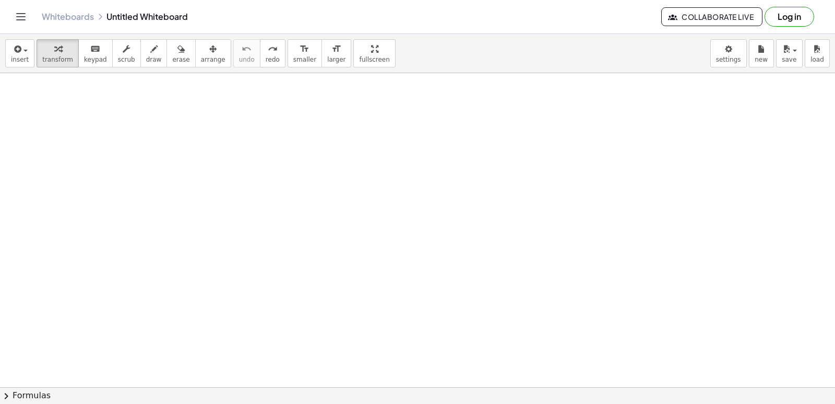
drag, startPoint x: 253, startPoint y: 127, endPoint x: 246, endPoint y: 111, distance: 16.9
click at [32, 145] on div at bounding box center [417, 333] width 835 height 628
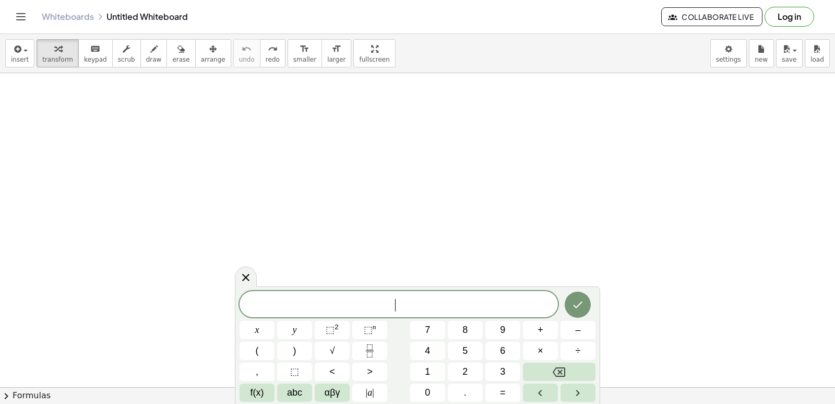
scroll to position [0, 0]
click at [157, 286] on div at bounding box center [417, 387] width 835 height 628
